Goal: Transaction & Acquisition: Purchase product/service

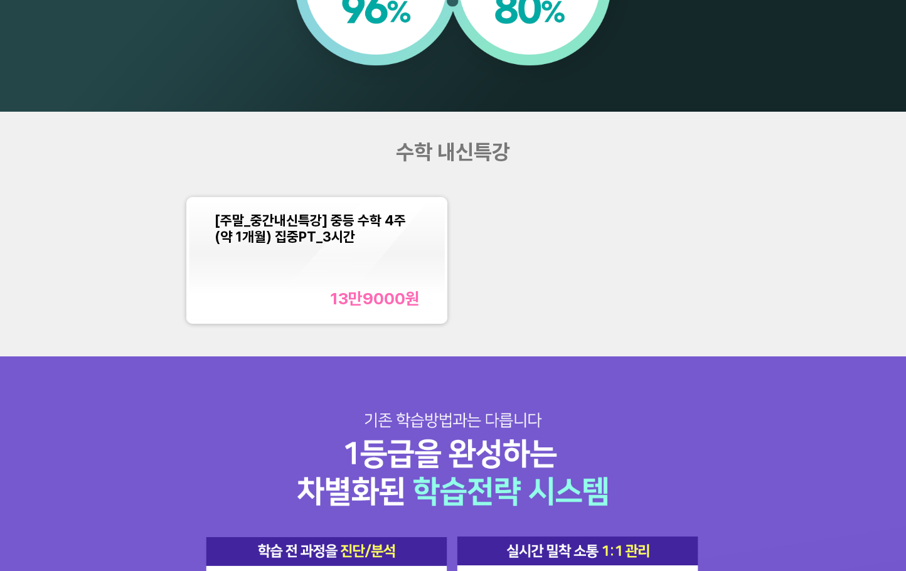
scroll to position [1066, 0]
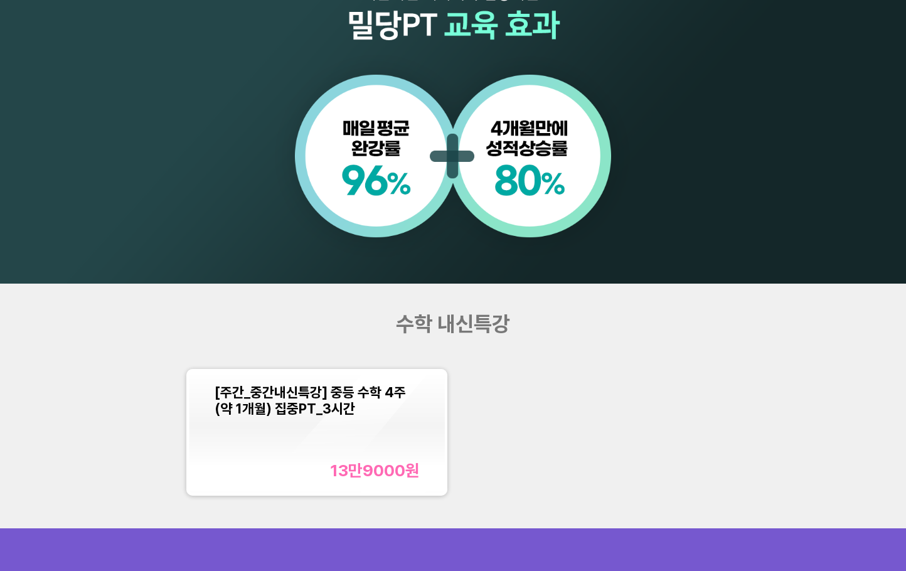
scroll to position [1066, 0]
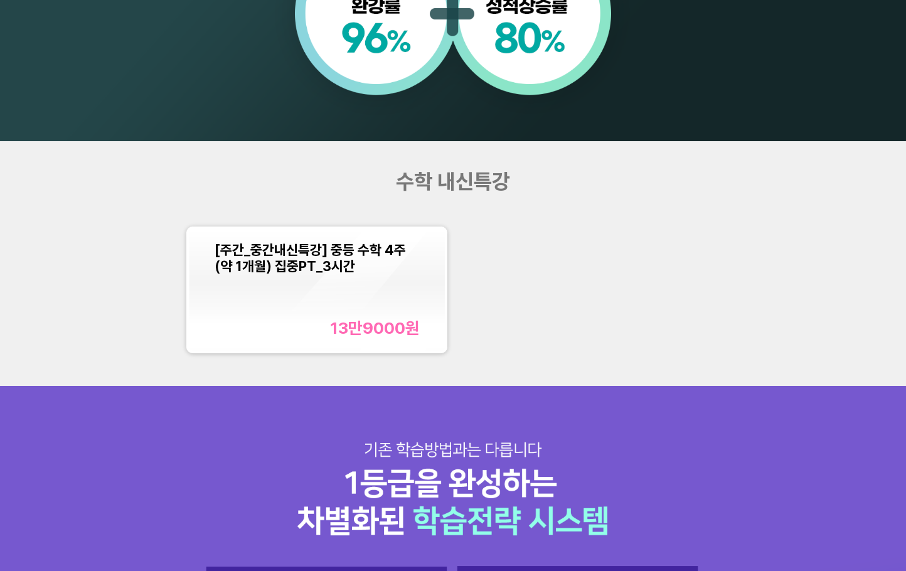
click at [313, 260] on span "[주간_중간내신특강] 중등 수학 4주(약 1개월) 집중PT_3시간" at bounding box center [310, 257] width 191 height 33
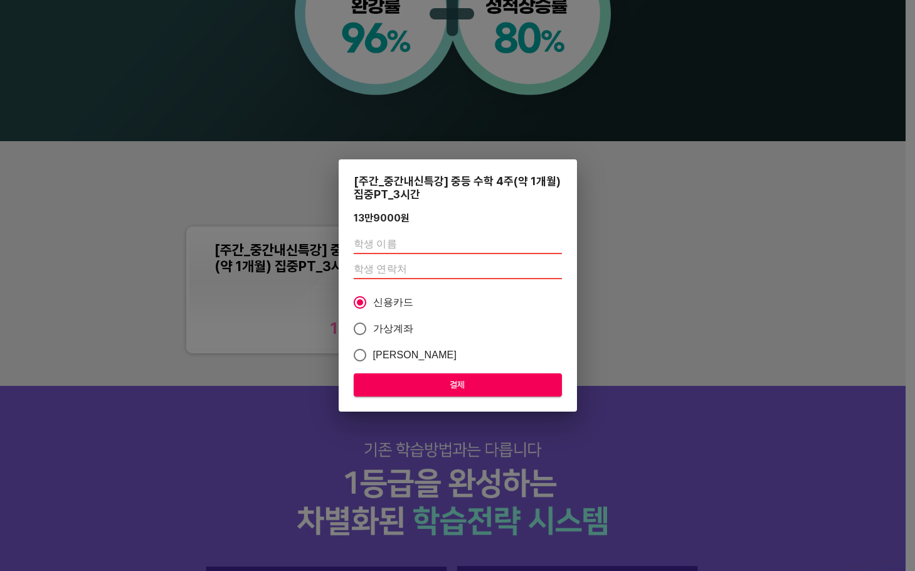
drag, startPoint x: 721, startPoint y: 279, endPoint x: 718, endPoint y: 251, distance: 27.8
click at [722, 279] on div "[주간_중간내신특강] 중등 수학 4주(약 1개월) 집중PT_3시간 13만9000 원 신용카드 가상계좌 카카오페이 결제" at bounding box center [457, 285] width 915 height 571
